Goal: Navigation & Orientation: Find specific page/section

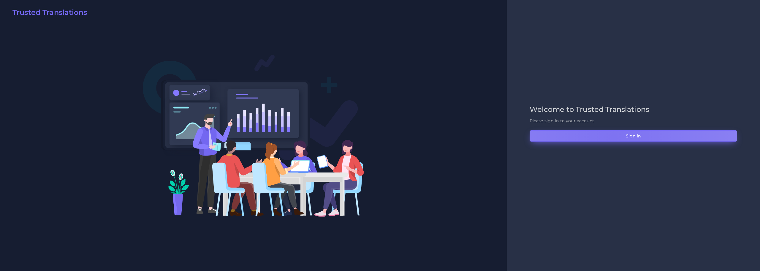
click at [614, 137] on button "Sign in" at bounding box center [634, 135] width 208 height 11
